Goal: Contribute content

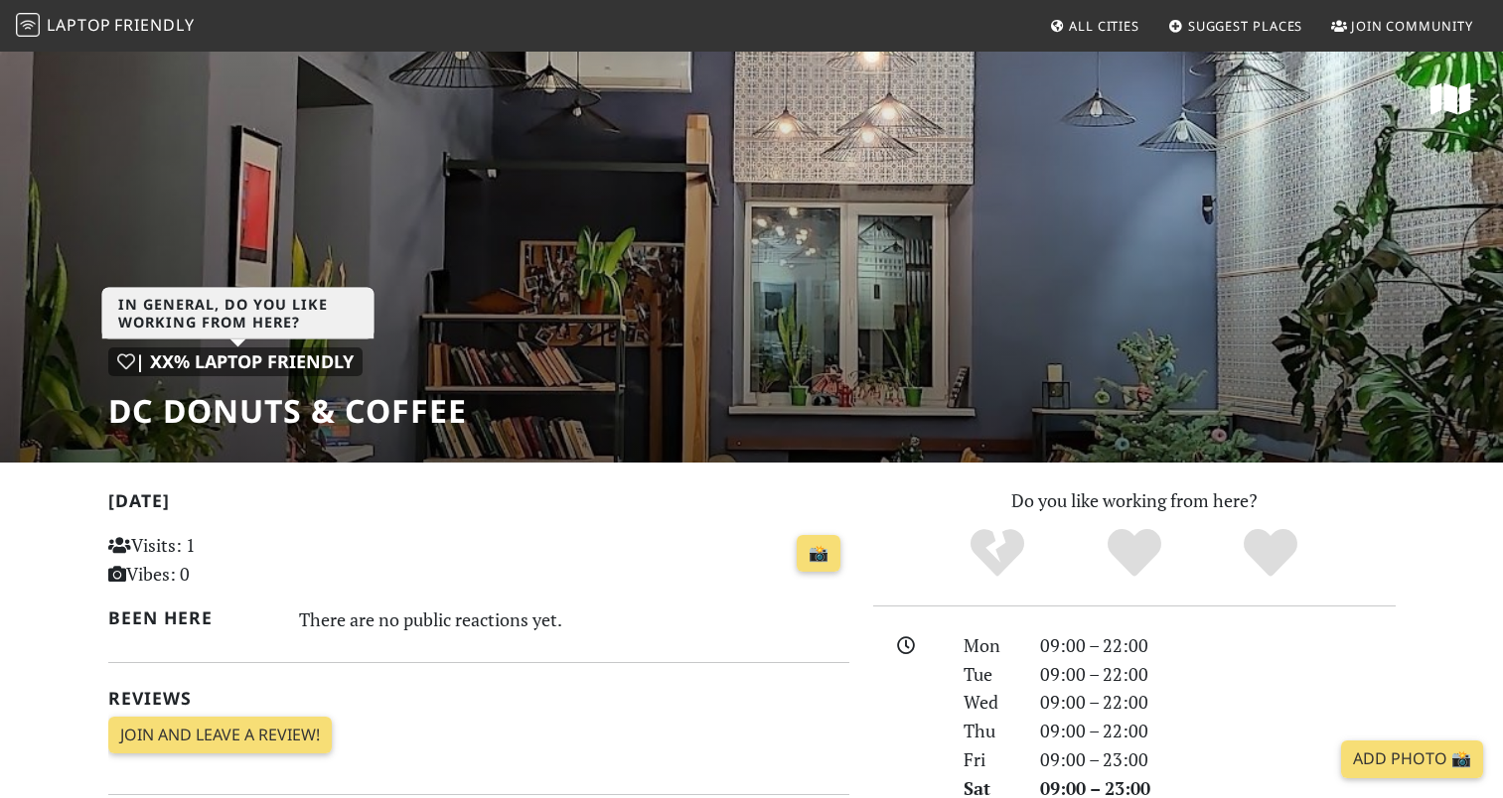
click at [299, 359] on div "| XX% Laptop Friendly" at bounding box center [235, 362] width 254 height 29
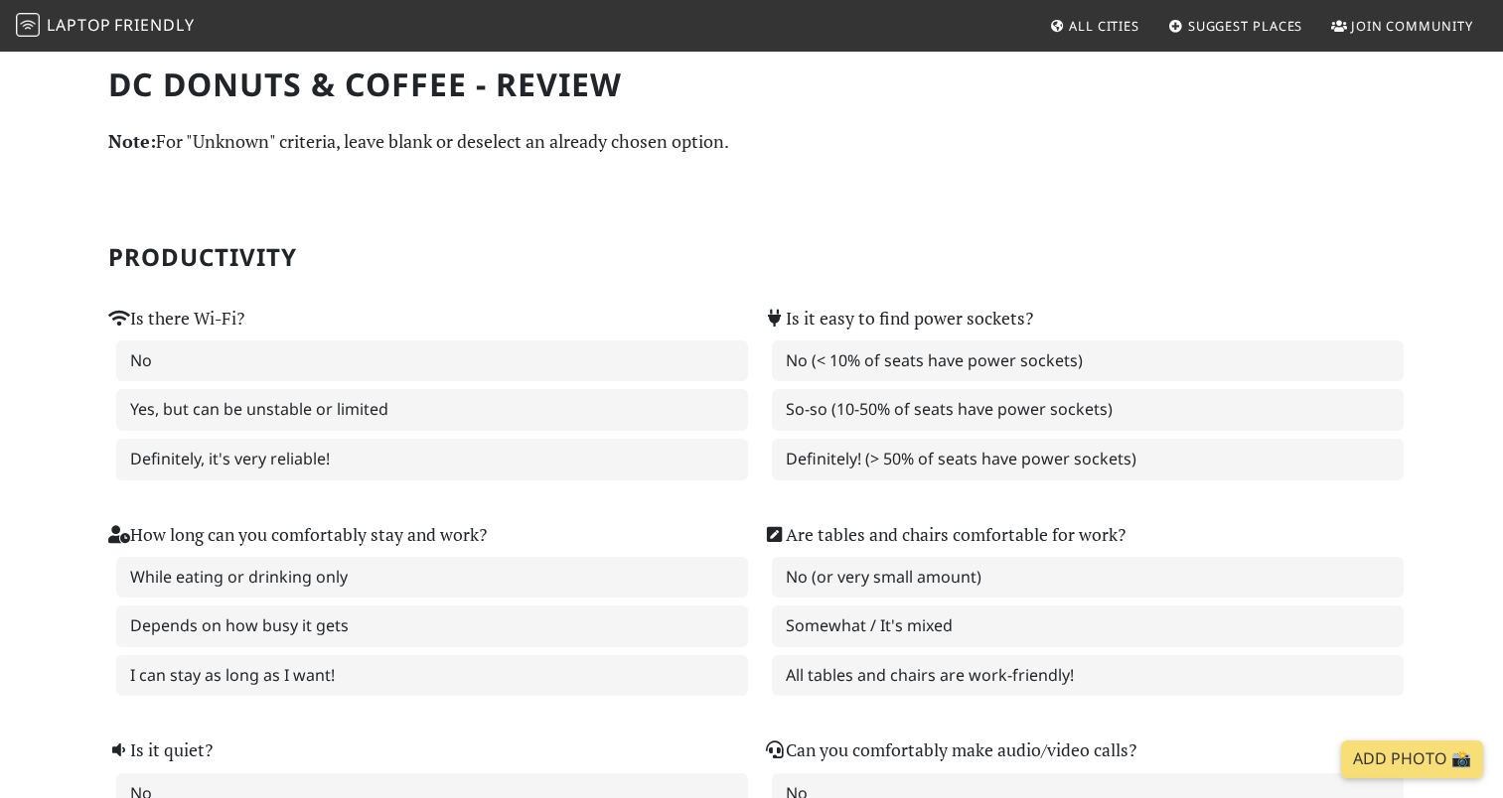
click at [121, 27] on span "Friendly" at bounding box center [153, 25] width 79 height 22
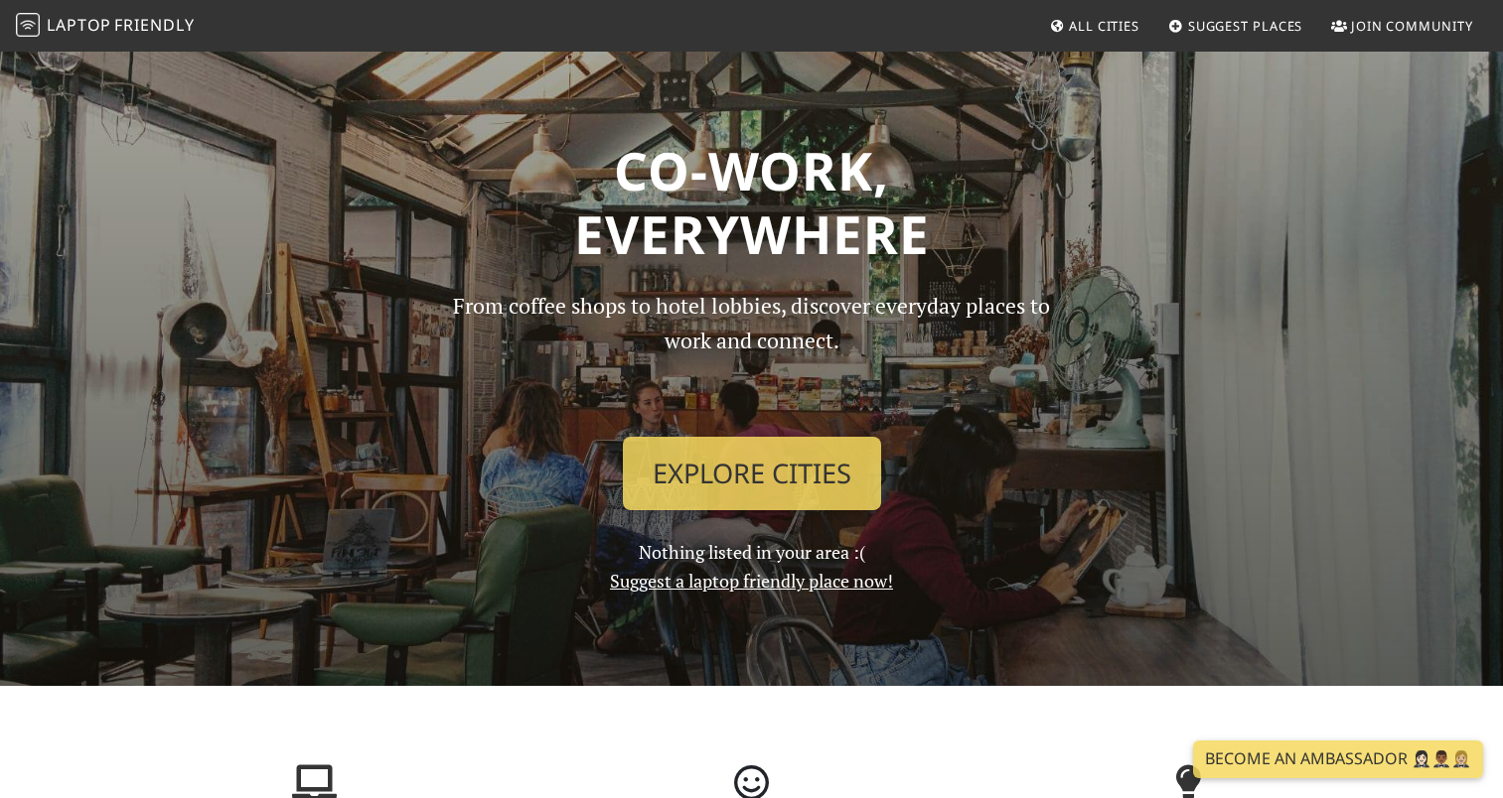
click at [1057, 30] on icon at bounding box center [1057, 27] width 16 height 13
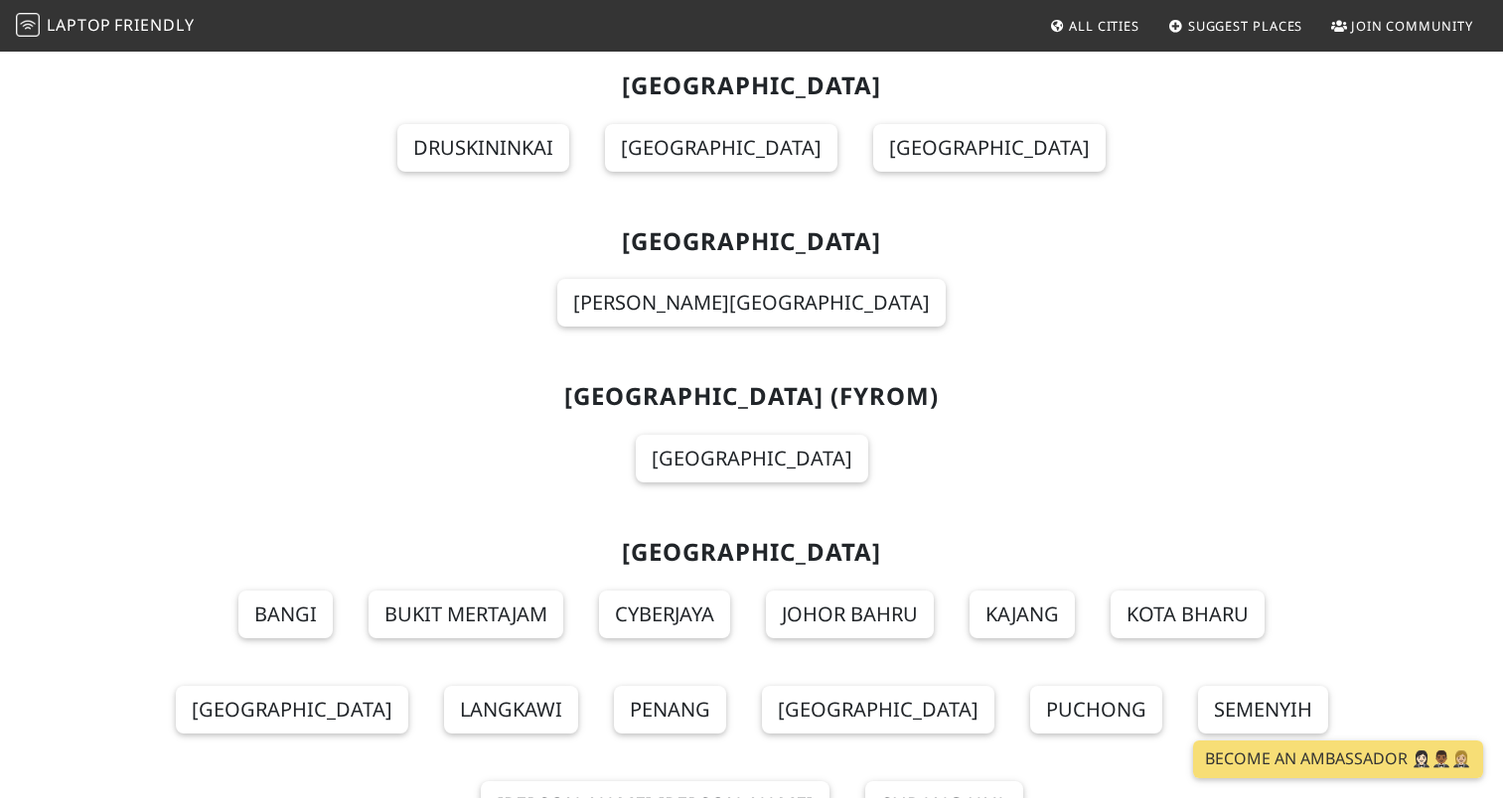
scroll to position [12325, 0]
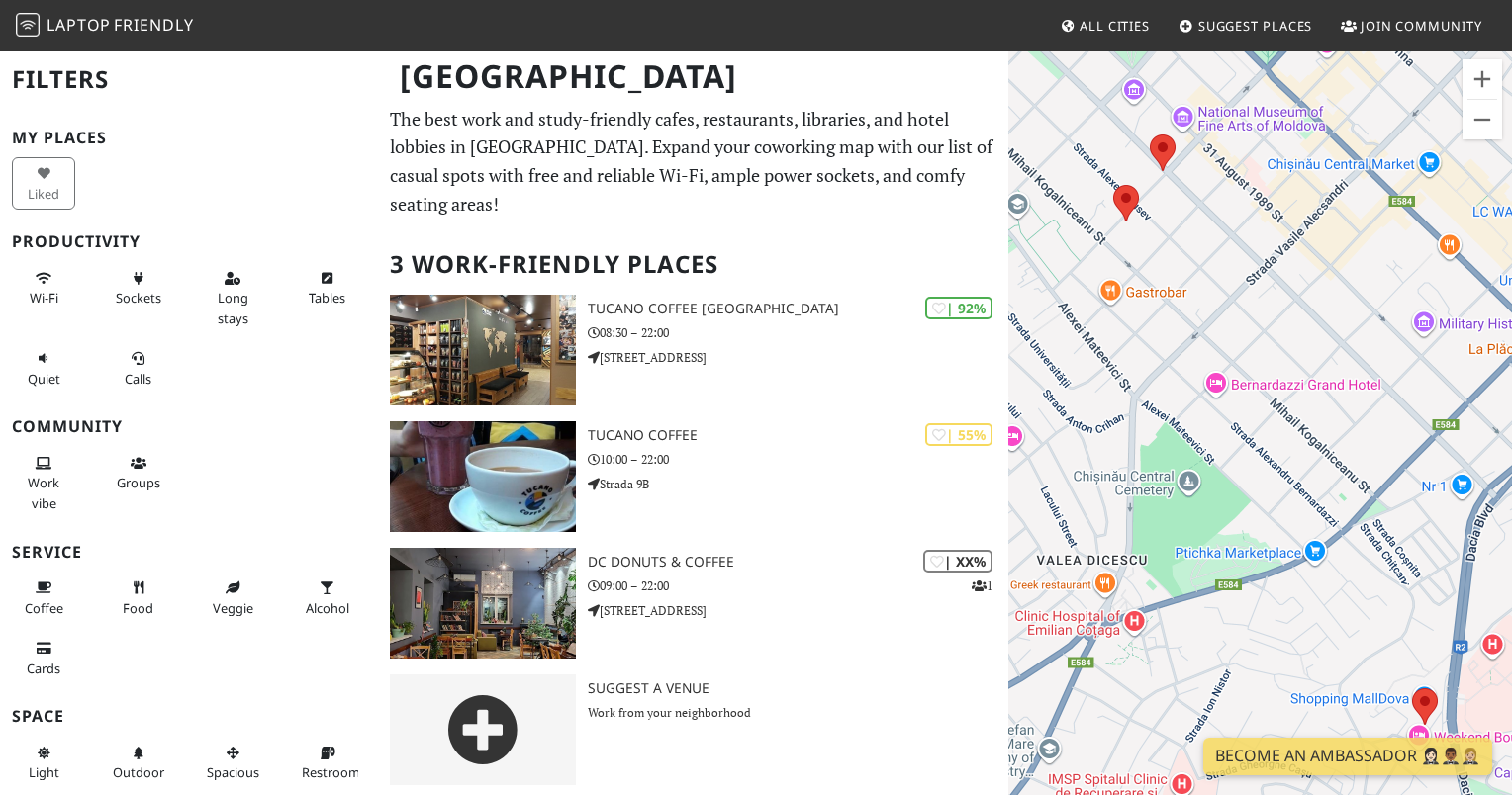
drag, startPoint x: 1206, startPoint y: 275, endPoint x: 1274, endPoint y: 242, distance: 75.6
click at [1274, 242] on div at bounding box center [1260, 447] width 504 height 795
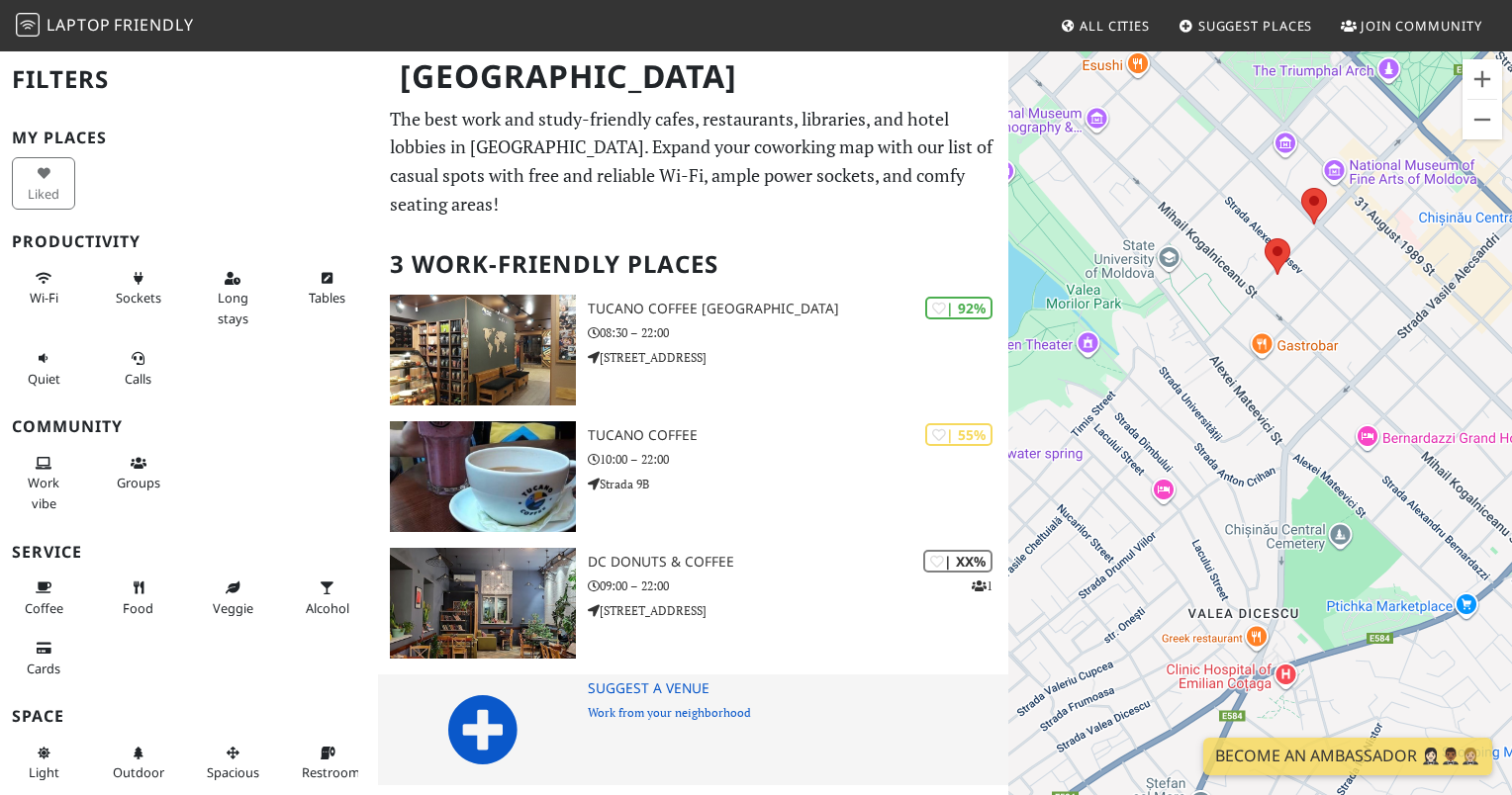
click at [509, 702] on icon at bounding box center [483, 730] width 72 height 72
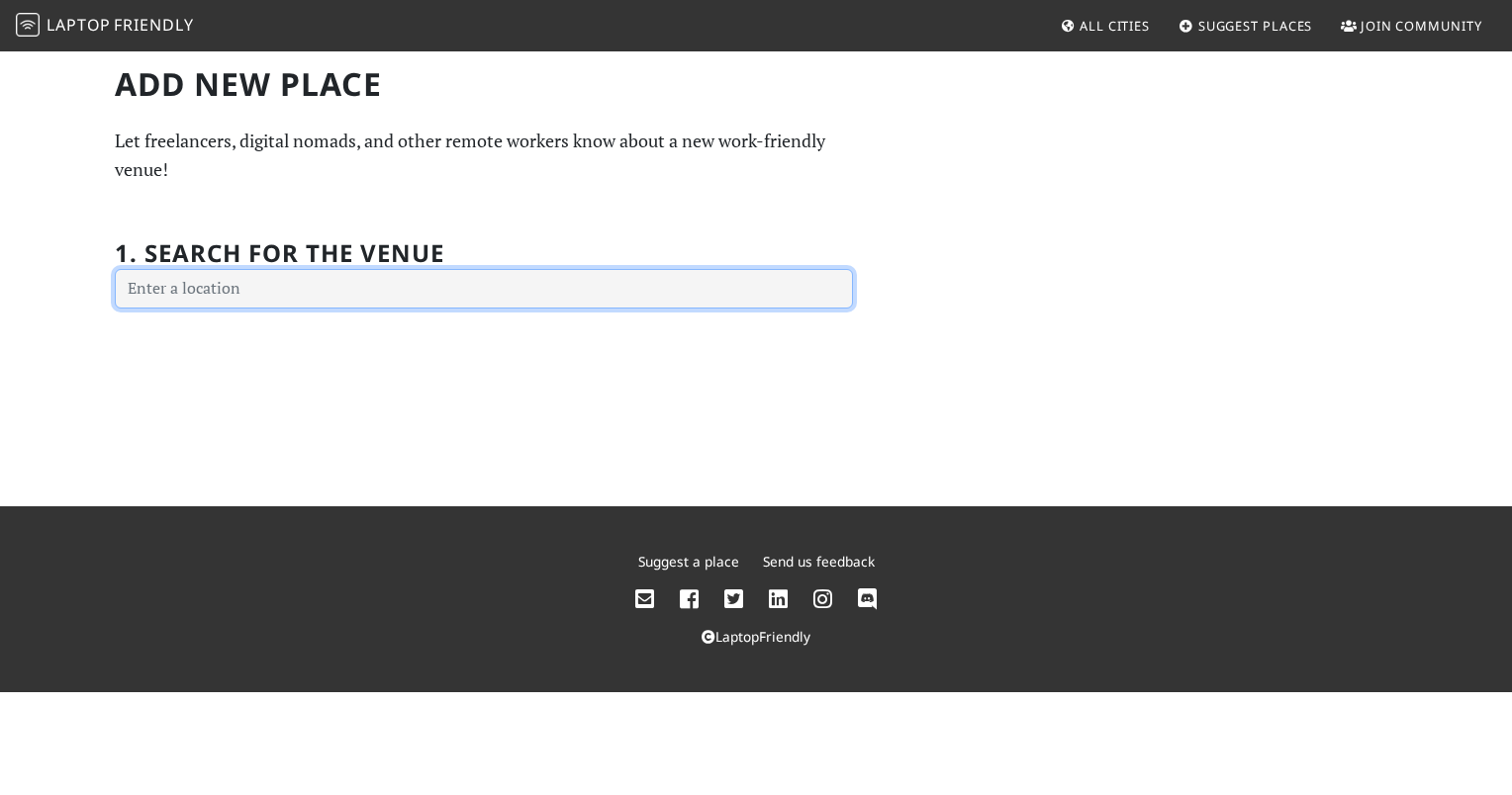
click at [375, 294] on input "text" at bounding box center [483, 289] width 738 height 40
